Goal: Information Seeking & Learning: Learn about a topic

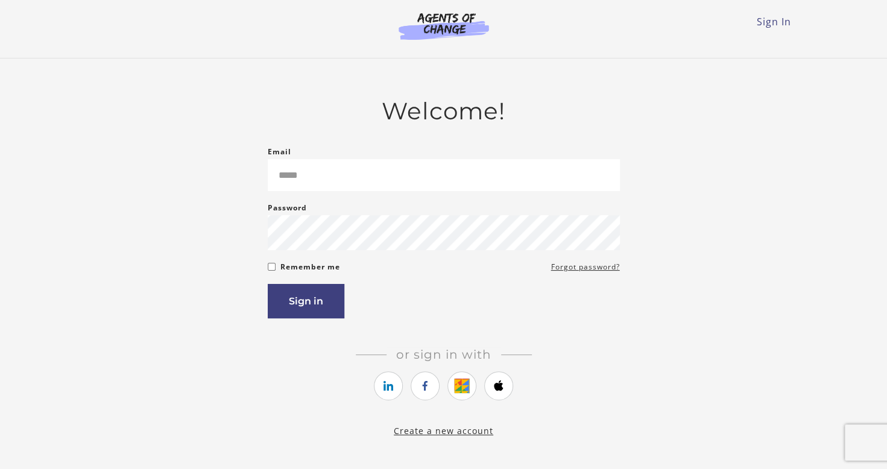
type input "**********"
click at [324, 312] on button "Sign in" at bounding box center [306, 301] width 77 height 34
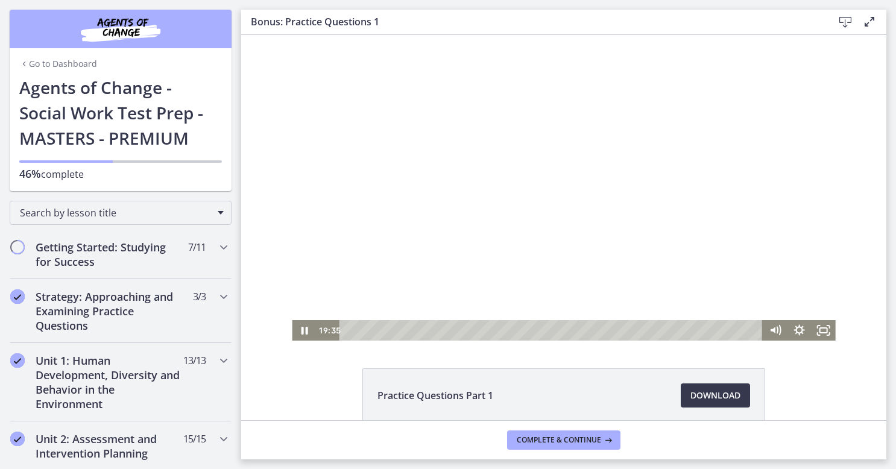
click at [462, 259] on div at bounding box center [563, 188] width 543 height 306
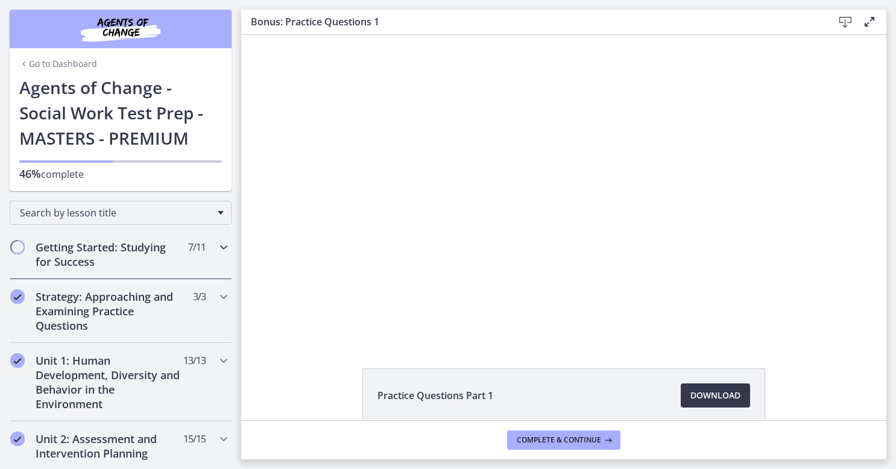
click at [117, 257] on h2 "Getting Started: Studying for Success" at bounding box center [109, 254] width 147 height 29
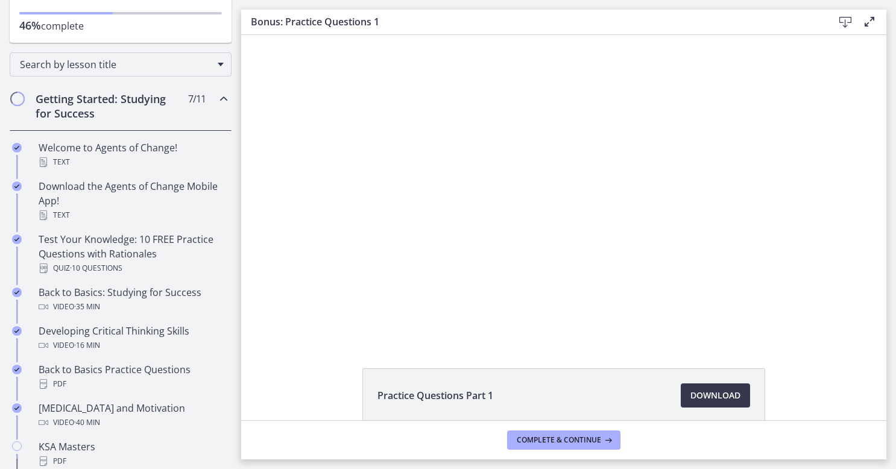
scroll to position [241, 0]
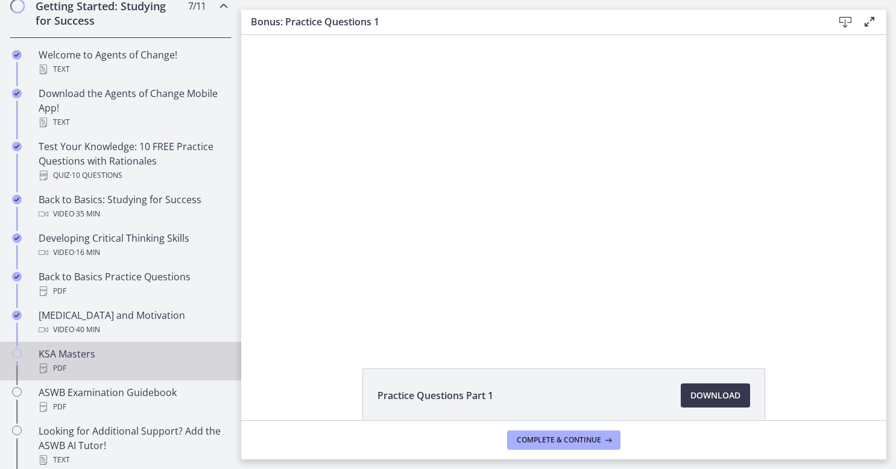
click at [83, 350] on div "KSA Masters PDF" at bounding box center [133, 361] width 188 height 29
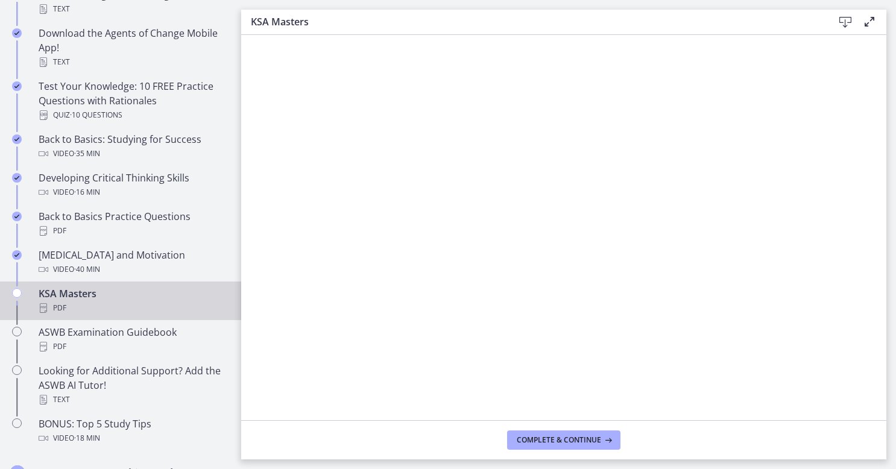
scroll to position [422, 0]
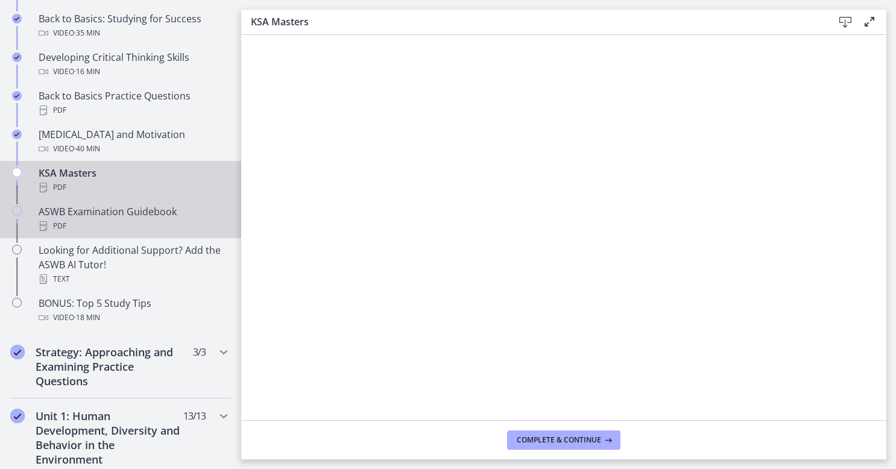
click at [140, 232] on div "PDF" at bounding box center [133, 226] width 188 height 14
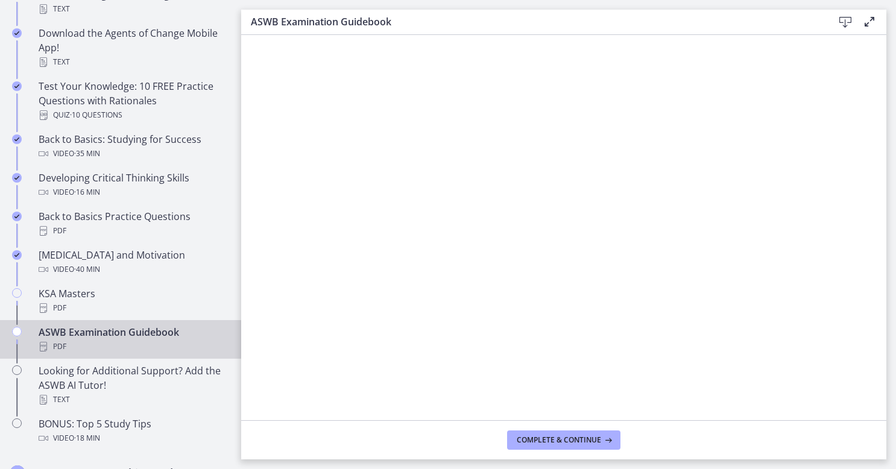
scroll to position [60, 0]
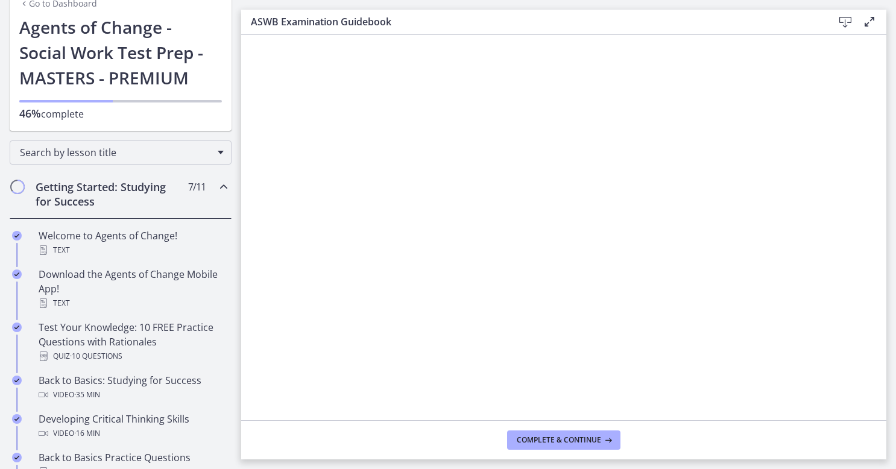
click at [90, 193] on h2 "Getting Started: Studying for Success" at bounding box center [109, 194] width 147 height 29
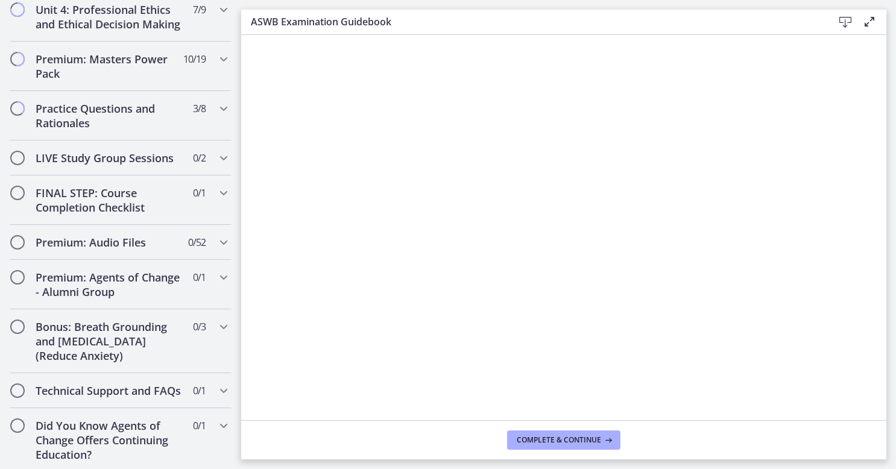
scroll to position [422, 0]
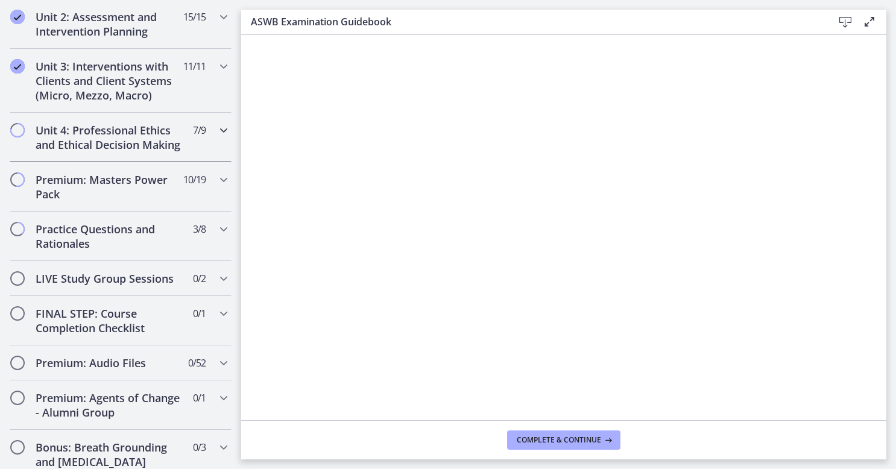
click at [93, 135] on h2 "Unit 4: Professional Ethics and Ethical Decision Making" at bounding box center [109, 137] width 147 height 29
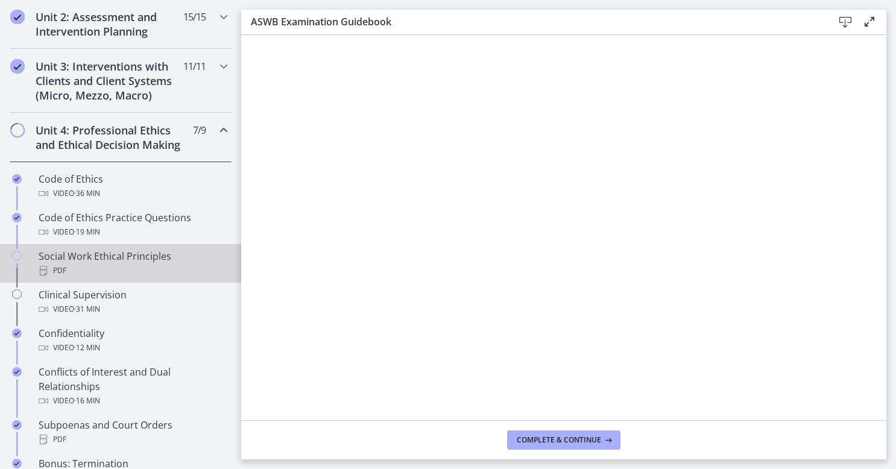
click at [162, 264] on div "Social Work Ethical Principles PDF" at bounding box center [133, 263] width 188 height 29
click at [558, 437] on span "Complete & continue" at bounding box center [559, 440] width 84 height 10
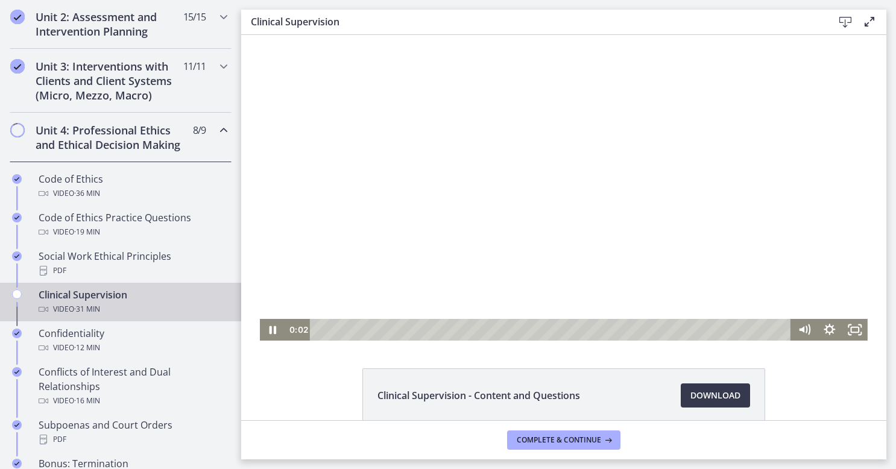
click at [469, 221] on div at bounding box center [564, 188] width 608 height 306
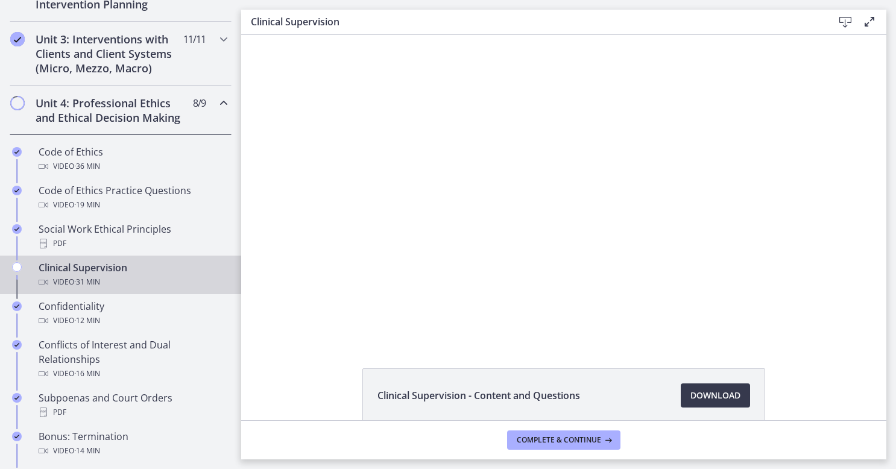
scroll to position [422, 0]
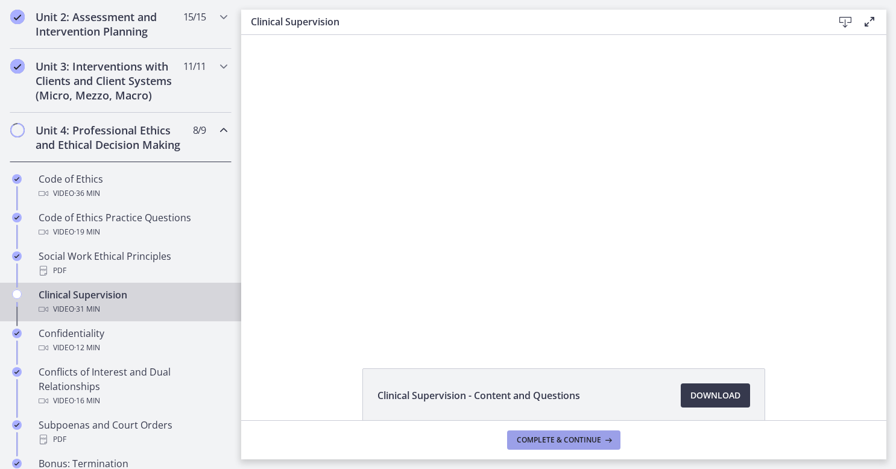
click at [568, 446] on button "Complete & continue" at bounding box center [563, 440] width 113 height 19
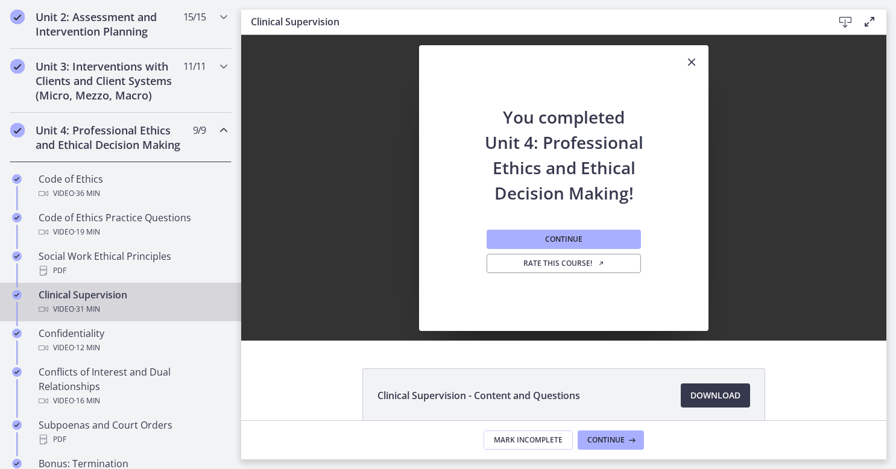
click at [201, 157] on div "Unit 4: Professional Ethics and Ethical Decision Making 9 / 9 Completed" at bounding box center [121, 137] width 222 height 49
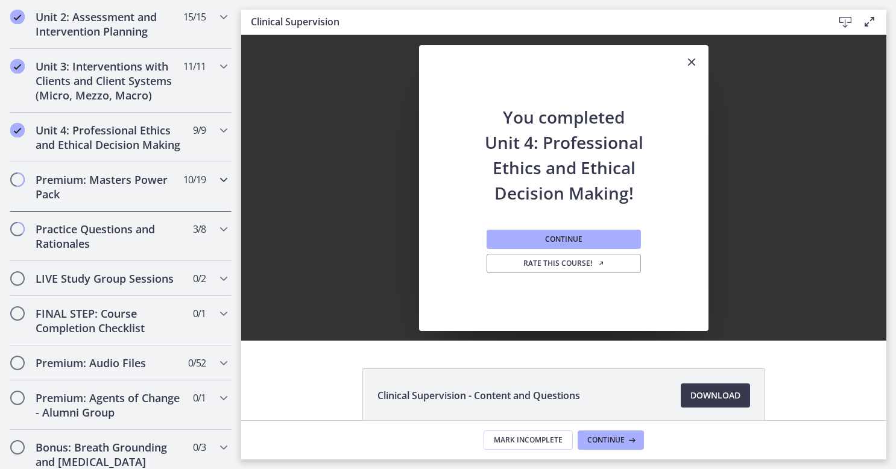
click at [183, 187] on span "10 / 19 Completed" at bounding box center [194, 179] width 22 height 14
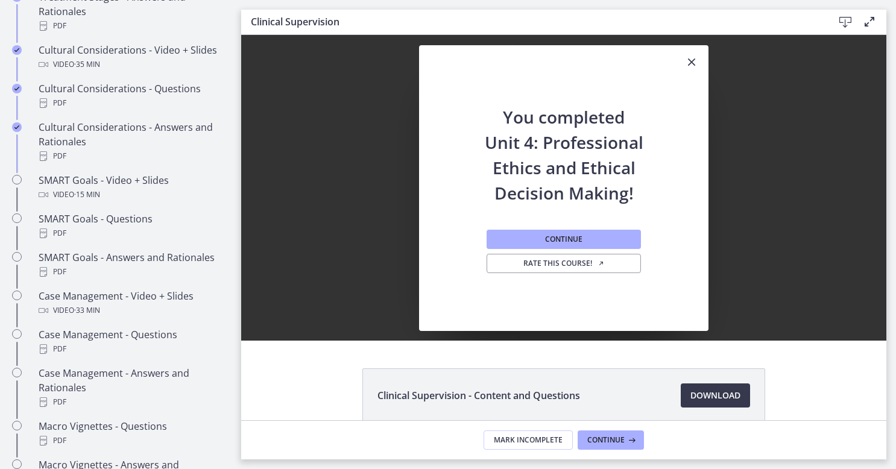
scroll to position [904, 0]
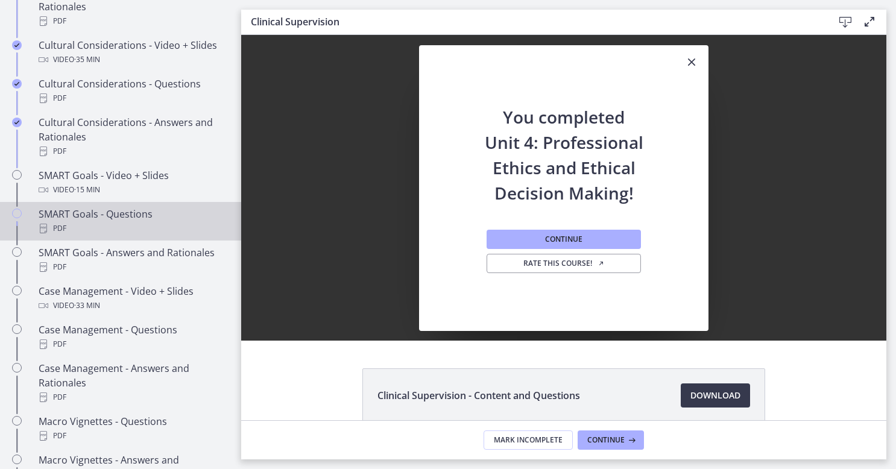
click at [159, 233] on div "PDF" at bounding box center [133, 228] width 188 height 14
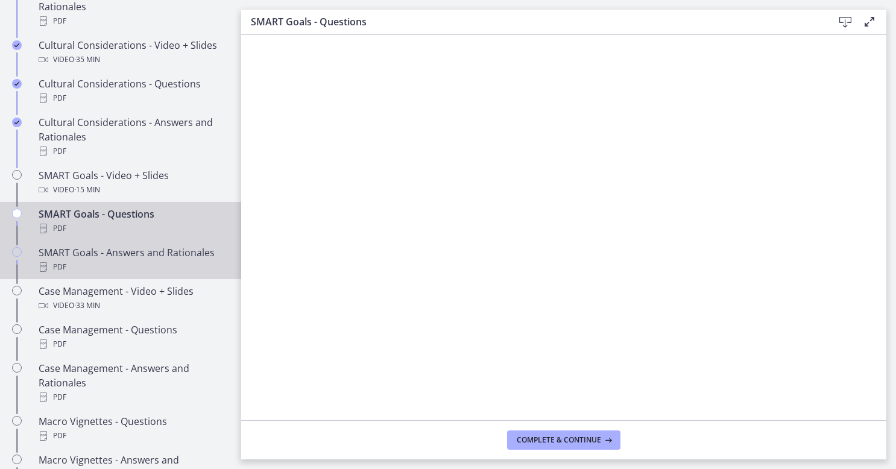
click at [164, 271] on div "SMART Goals - Answers and Rationales PDF" at bounding box center [133, 259] width 188 height 29
click at [170, 221] on div "SMART Goals - Questions PDF" at bounding box center [133, 221] width 188 height 29
click at [125, 274] on div "PDF" at bounding box center [133, 267] width 188 height 14
click at [119, 229] on div "SMART Goals - Questions PDF" at bounding box center [133, 221] width 188 height 29
click at [215, 258] on div "SMART Goals - Answers and Rationales PDF" at bounding box center [133, 259] width 188 height 29
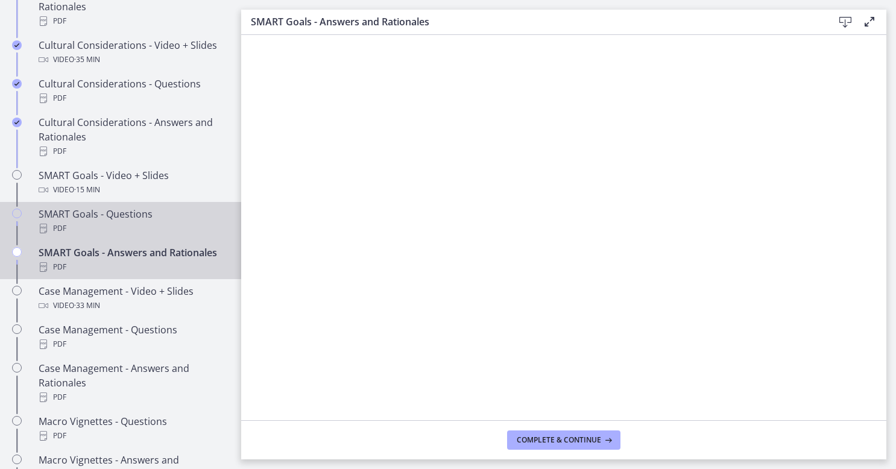
click at [101, 222] on div "SMART Goals - Questions PDF" at bounding box center [133, 221] width 188 height 29
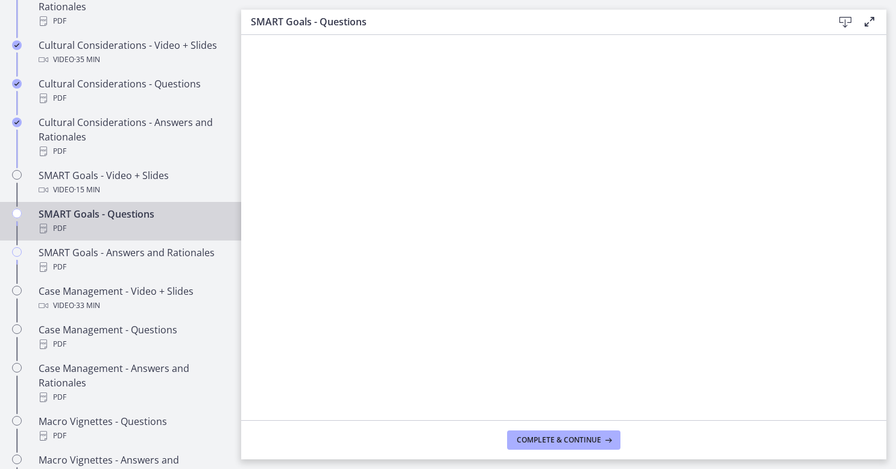
click at [603, 430] on footer "Complete & continue" at bounding box center [563, 439] width 645 height 39
click at [604, 439] on icon at bounding box center [607, 440] width 12 height 10
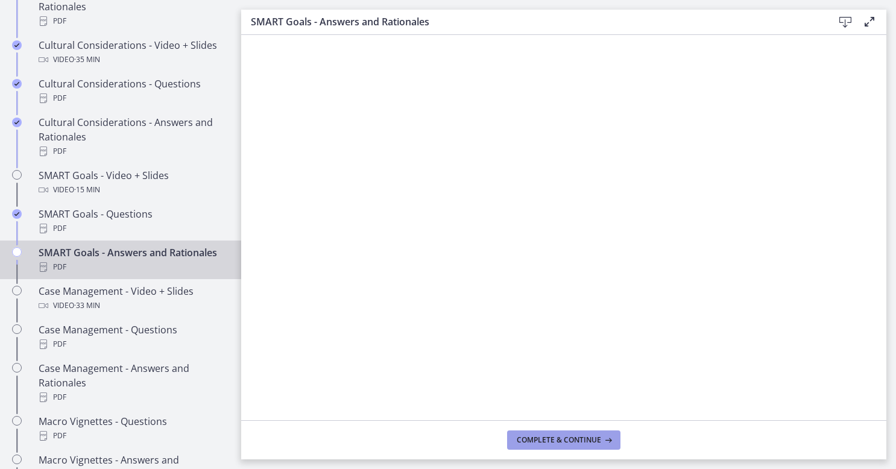
click at [603, 439] on icon at bounding box center [607, 440] width 12 height 10
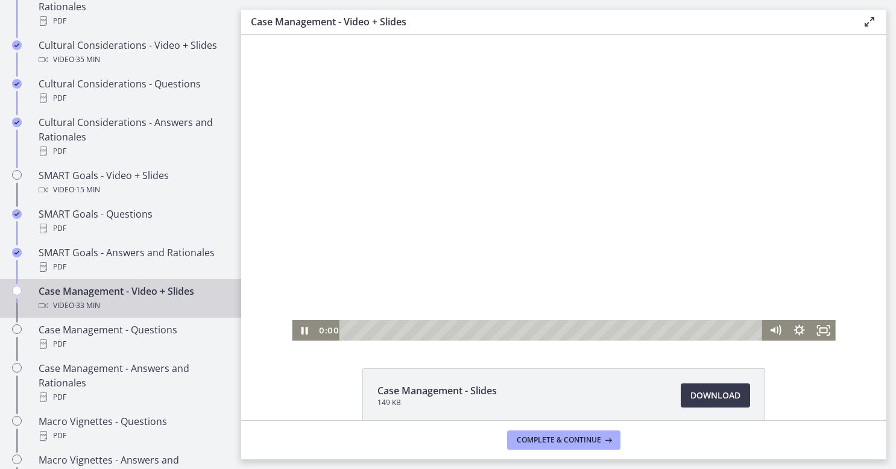
click at [463, 260] on div at bounding box center [563, 188] width 543 height 306
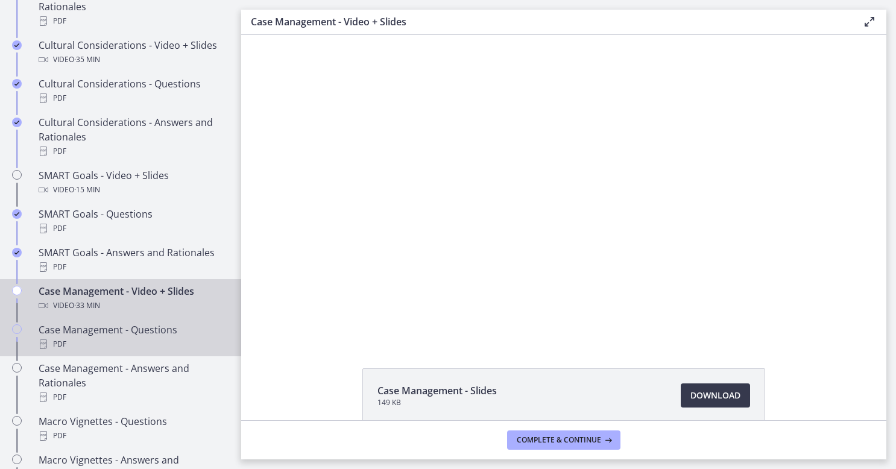
click at [83, 335] on div "Case Management - Questions PDF" at bounding box center [133, 337] width 188 height 29
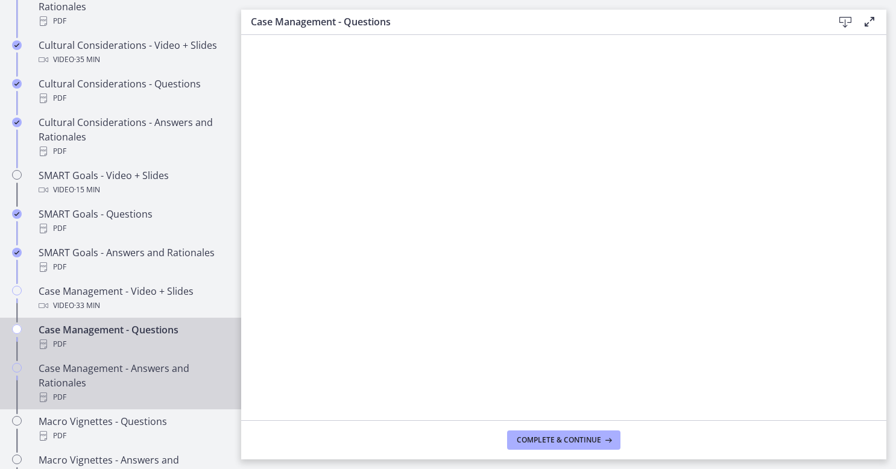
click at [102, 389] on div "Case Management - Answers and Rationales PDF" at bounding box center [133, 382] width 188 height 43
click at [112, 335] on div "Case Management - Questions PDF" at bounding box center [133, 337] width 188 height 29
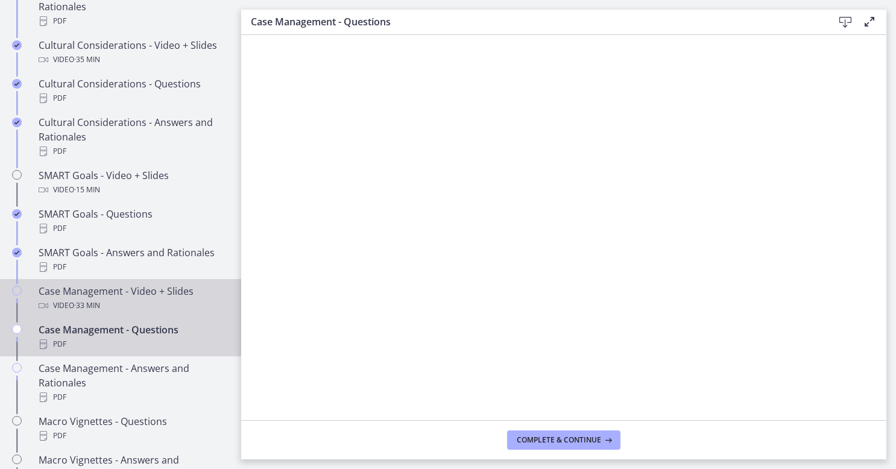
click at [66, 303] on div "Case Management - Video + Slides Video · 33 min" at bounding box center [133, 298] width 188 height 29
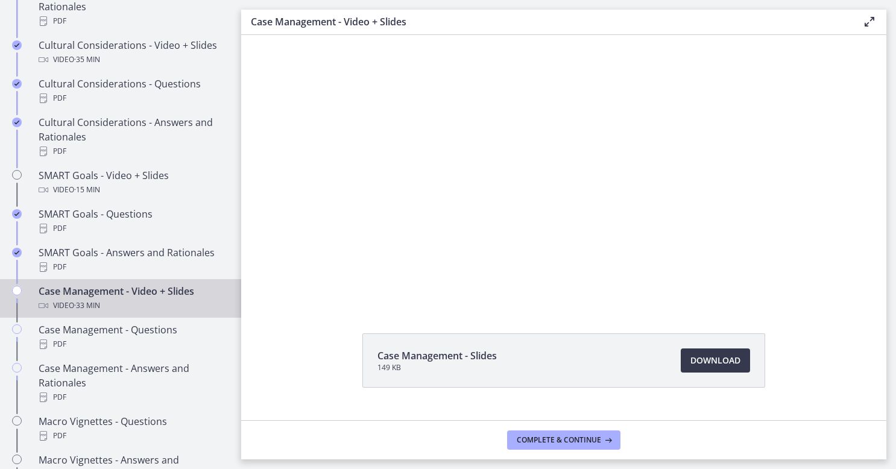
scroll to position [60, 0]
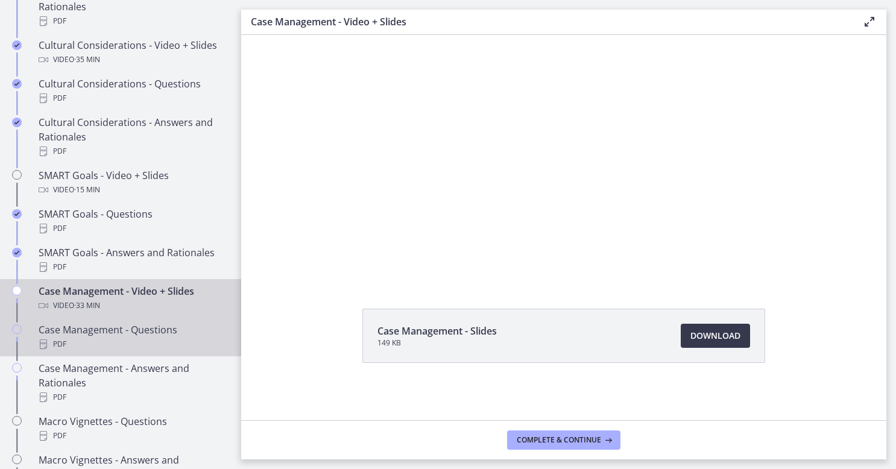
click at [135, 352] on div "PDF" at bounding box center [133, 344] width 188 height 14
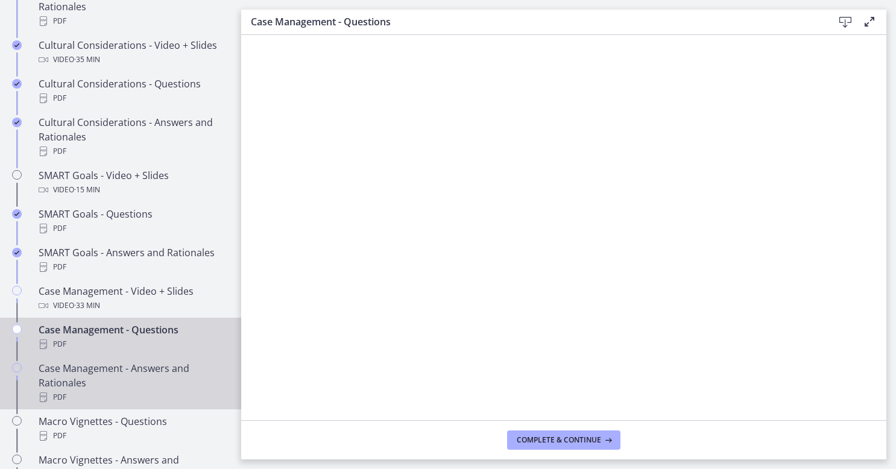
click at [121, 387] on div "Case Management - Answers and Rationales PDF" at bounding box center [133, 382] width 188 height 43
click at [137, 339] on div "Case Management - Questions PDF" at bounding box center [133, 337] width 188 height 29
click at [122, 394] on div "Case Management - Answers and Rationales PDF" at bounding box center [133, 382] width 188 height 43
click at [137, 350] on div "PDF" at bounding box center [133, 344] width 188 height 14
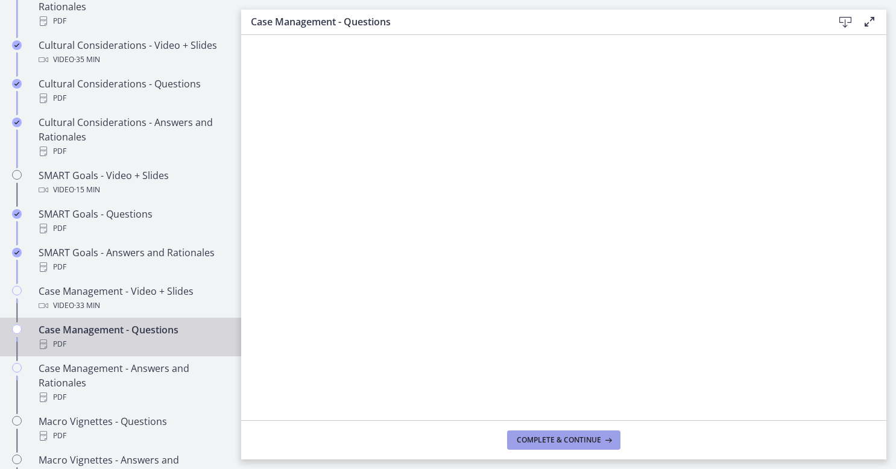
click at [540, 435] on span "Complete & continue" at bounding box center [559, 440] width 84 height 10
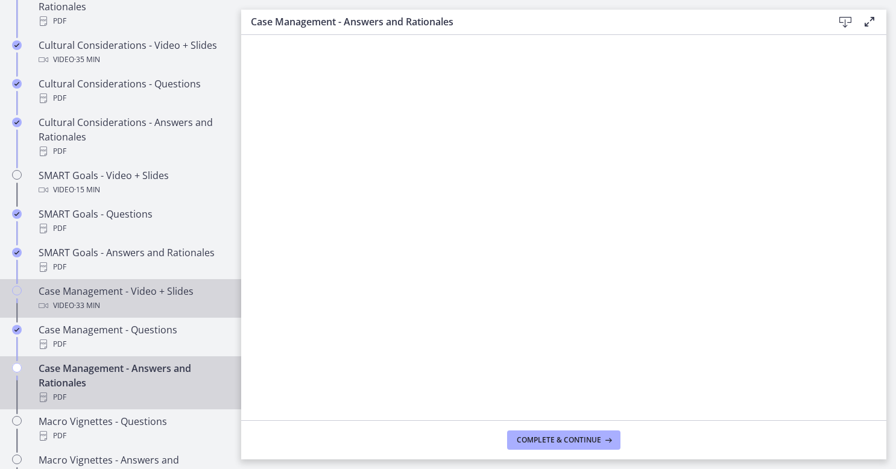
click at [124, 313] on div "Video · 33 min" at bounding box center [133, 305] width 188 height 14
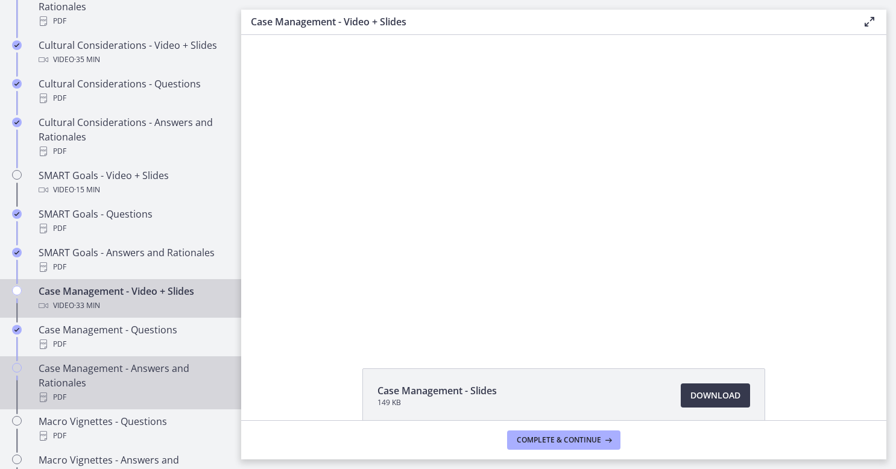
click at [135, 373] on div "Case Management - Answers and Rationales PDF" at bounding box center [133, 382] width 188 height 43
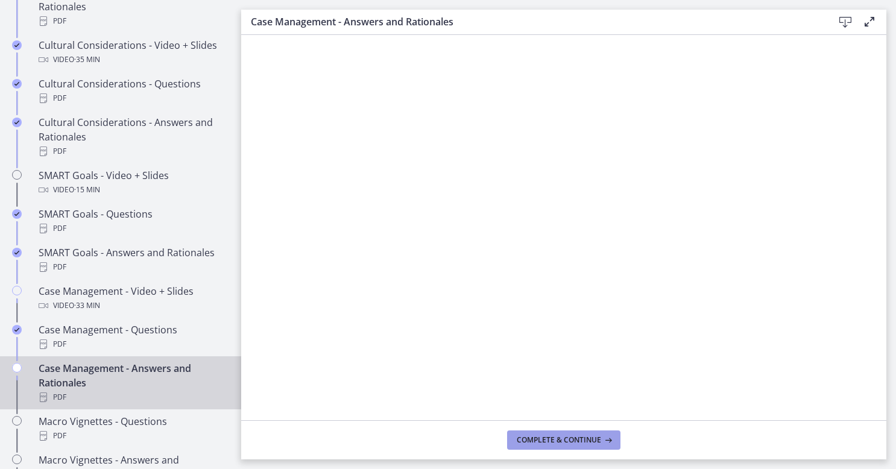
click at [526, 441] on span "Complete & continue" at bounding box center [559, 440] width 84 height 10
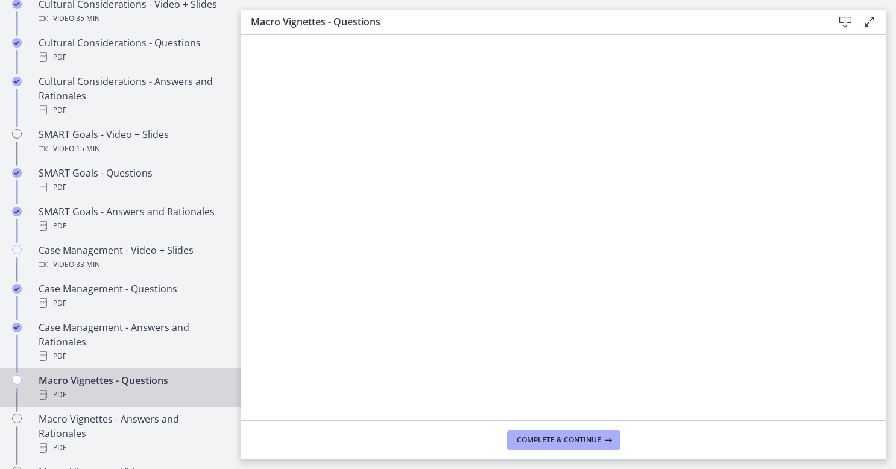
scroll to position [965, 0]
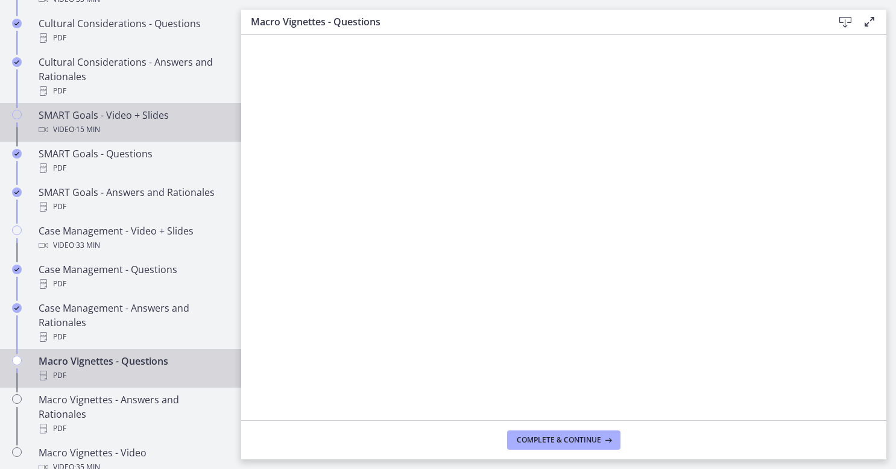
click at [140, 131] on div "SMART Goals - Video + Slides Video · 15 min" at bounding box center [133, 122] width 188 height 29
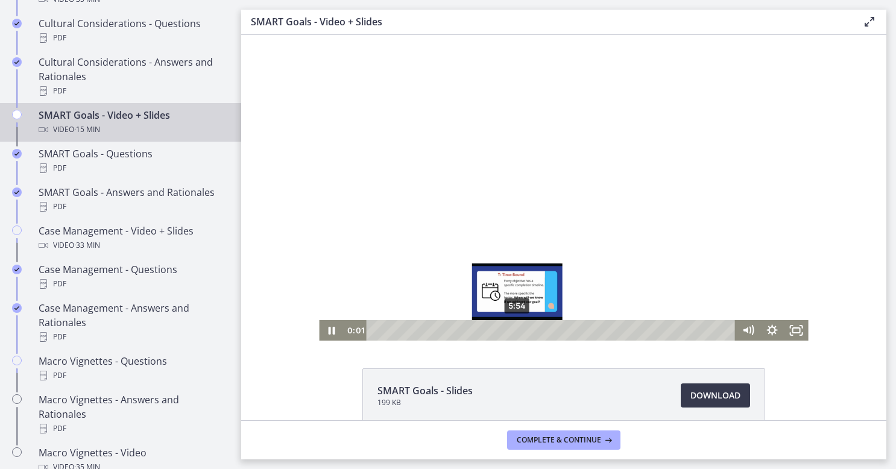
click at [513, 327] on div "5:54" at bounding box center [552, 330] width 355 height 21
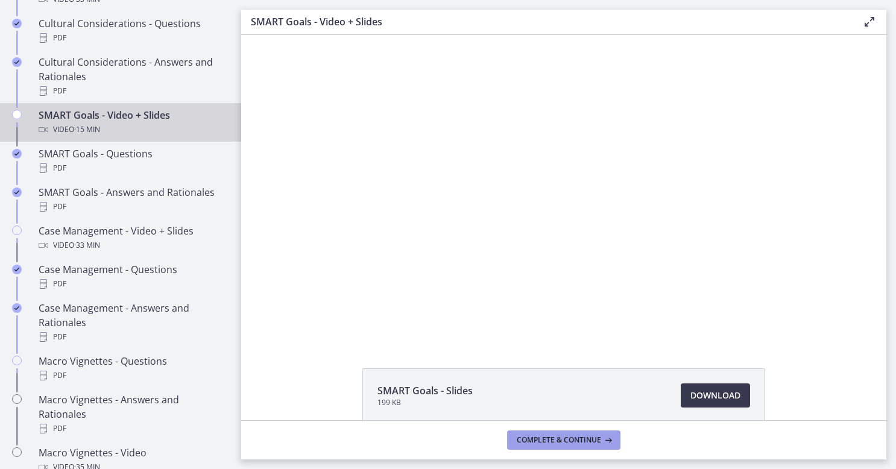
click at [544, 444] on span "Complete & continue" at bounding box center [559, 440] width 84 height 10
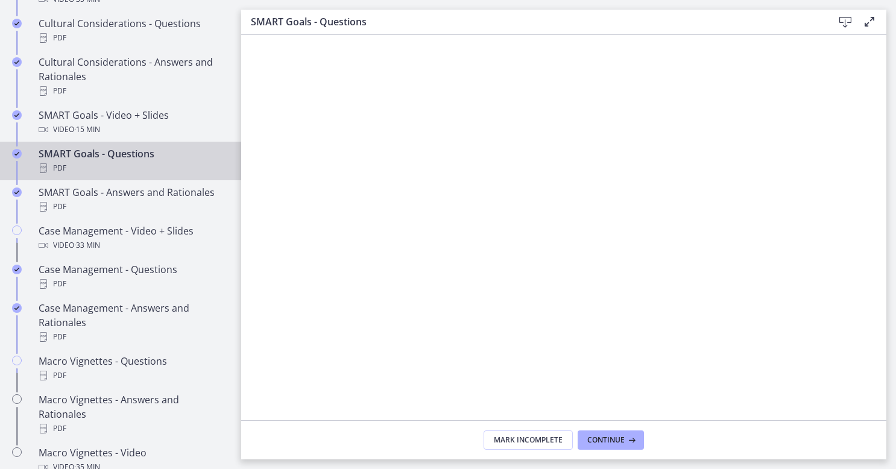
scroll to position [1025, 0]
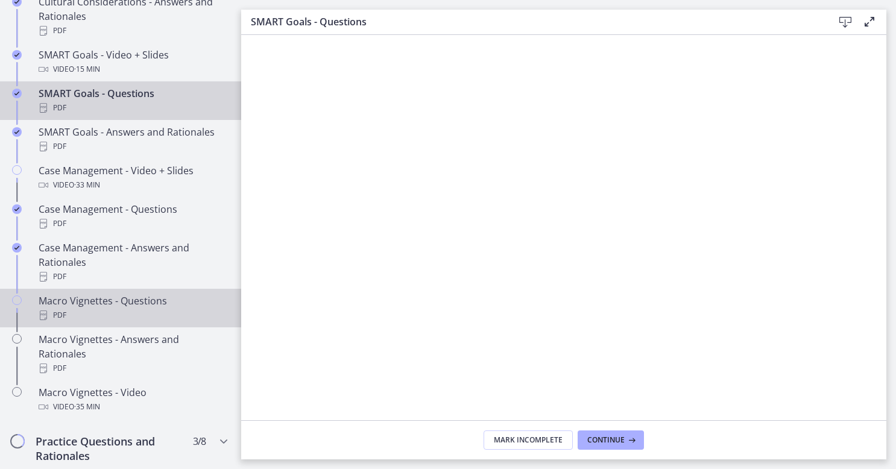
click at [120, 307] on div "Macro Vignettes - Questions PDF" at bounding box center [133, 308] width 188 height 29
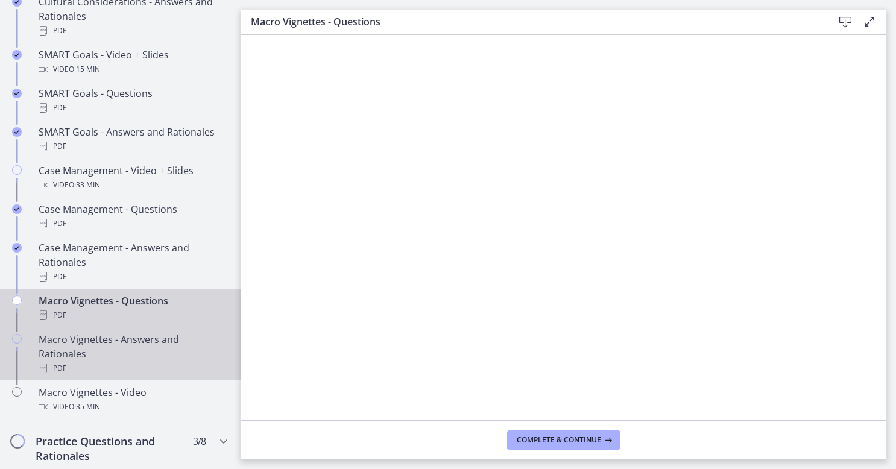
click at [126, 376] on div "PDF" at bounding box center [133, 368] width 188 height 14
click at [198, 306] on div "Macro Vignettes - Questions PDF" at bounding box center [133, 308] width 188 height 29
click at [189, 352] on div "Macro Vignettes - Answers and Rationales PDF" at bounding box center [133, 353] width 188 height 43
click at [138, 315] on div "Macro Vignettes - Questions PDF" at bounding box center [133, 308] width 188 height 29
click at [112, 344] on div "Macro Vignettes - Answers and Rationales PDF" at bounding box center [133, 353] width 188 height 43
